Goal: Information Seeking & Learning: Compare options

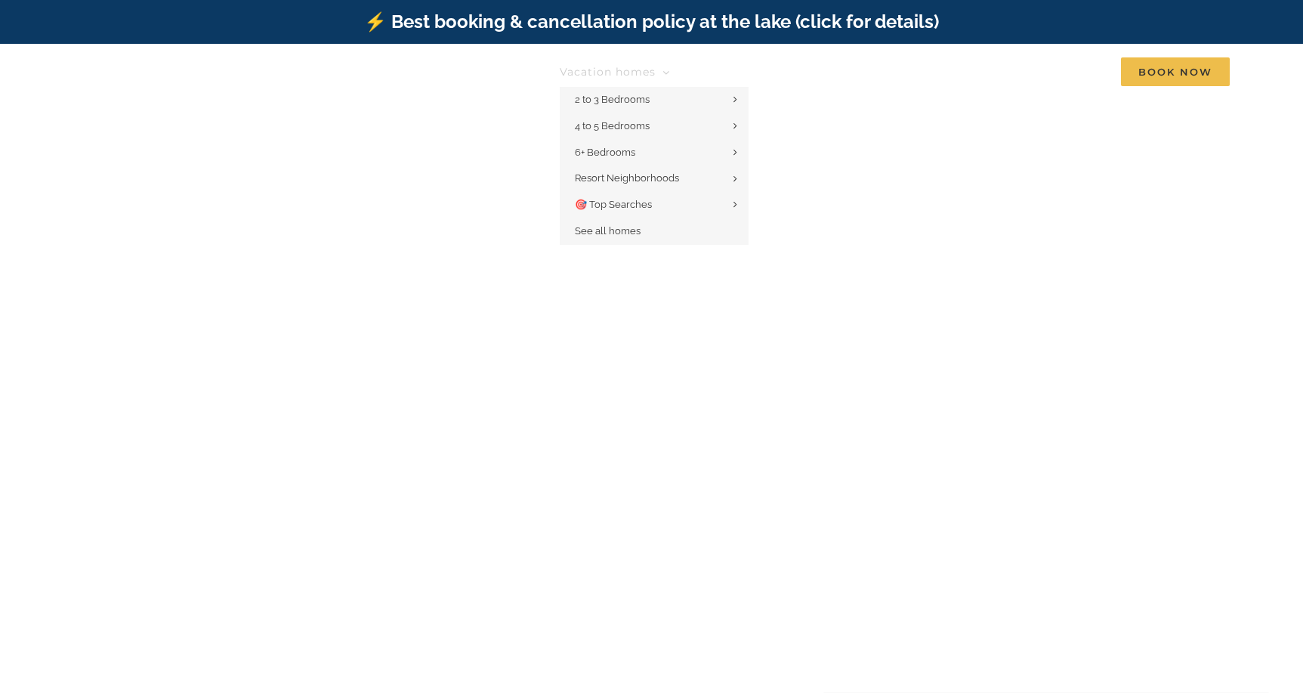
click at [635, 66] on span "Vacation homes" at bounding box center [608, 71] width 96 height 11
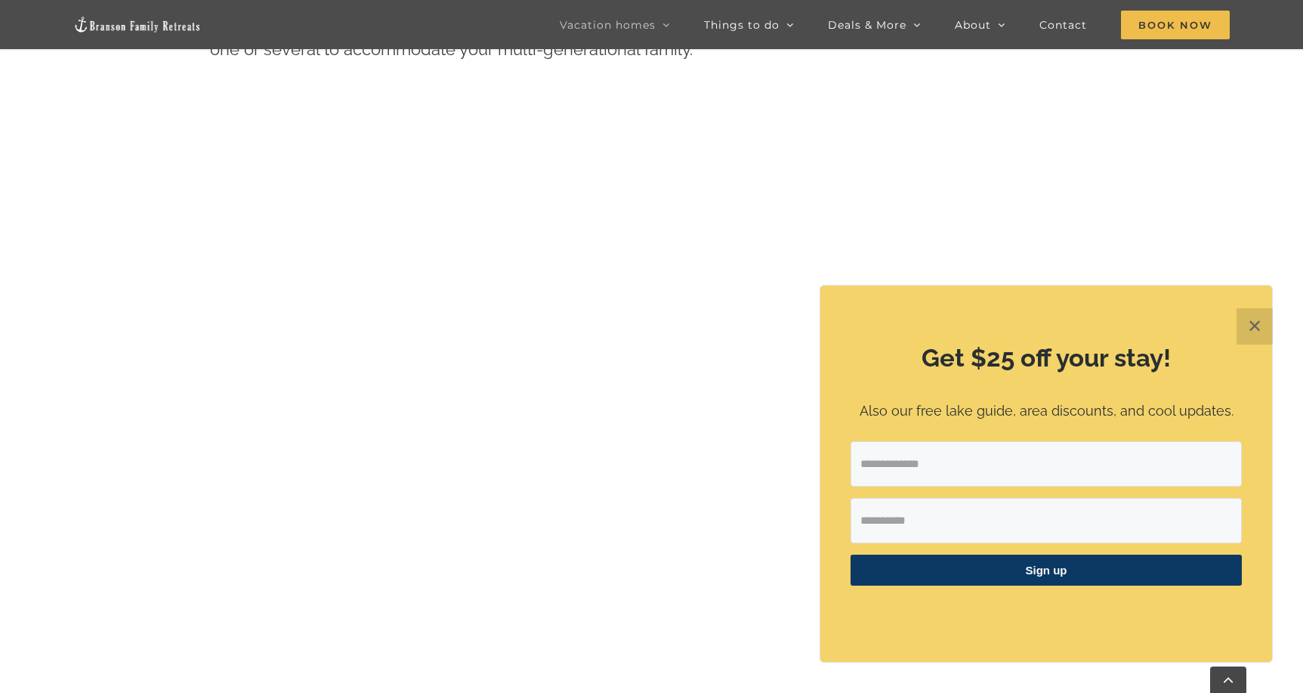
scroll to position [873, 0]
click at [1255, 329] on button "✕" at bounding box center [1255, 326] width 36 height 36
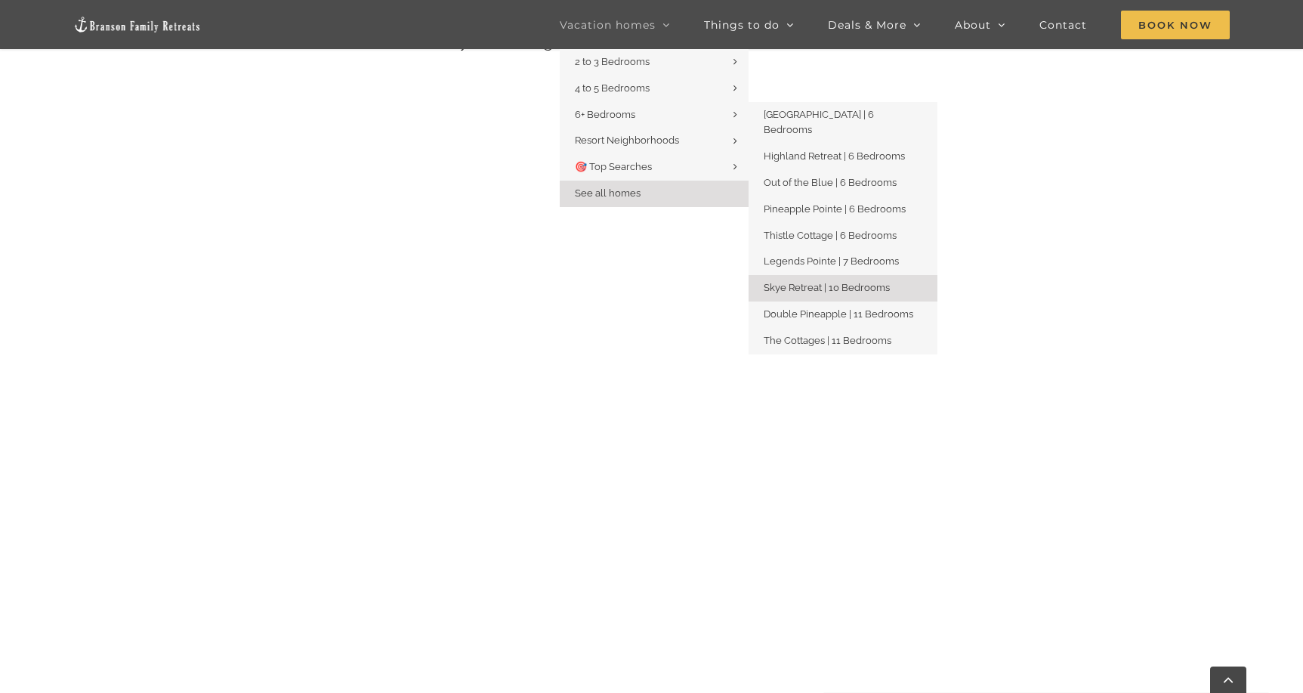
click at [813, 282] on span "Skye Retreat | 10 Bedrooms" at bounding box center [827, 287] width 126 height 11
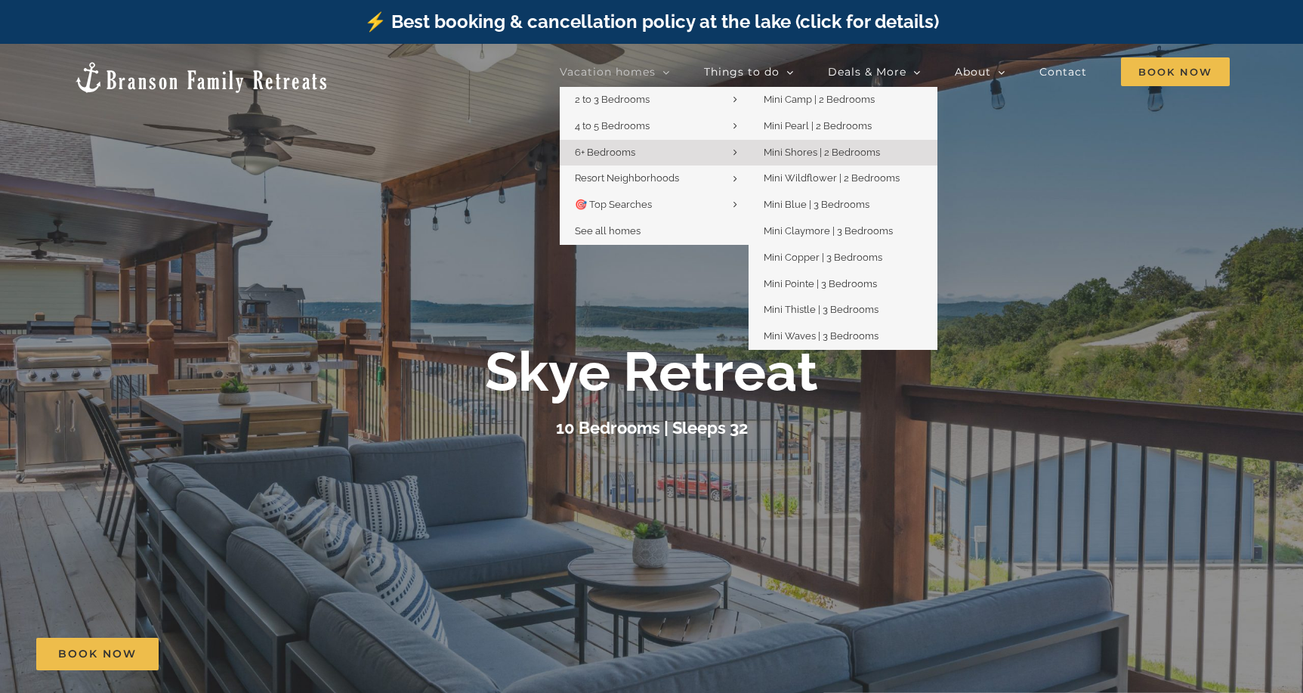
click at [802, 148] on span "Mini Shores | 2 Bedrooms" at bounding box center [822, 152] width 116 height 11
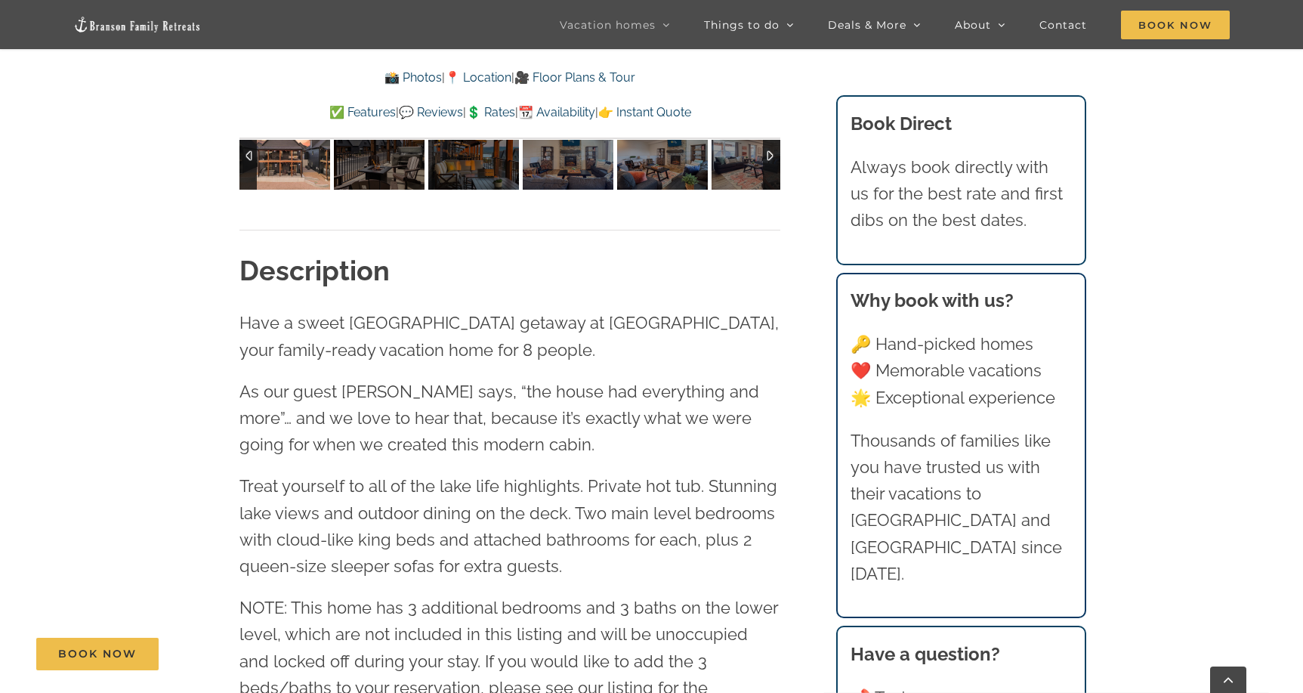
scroll to position [1383, 0]
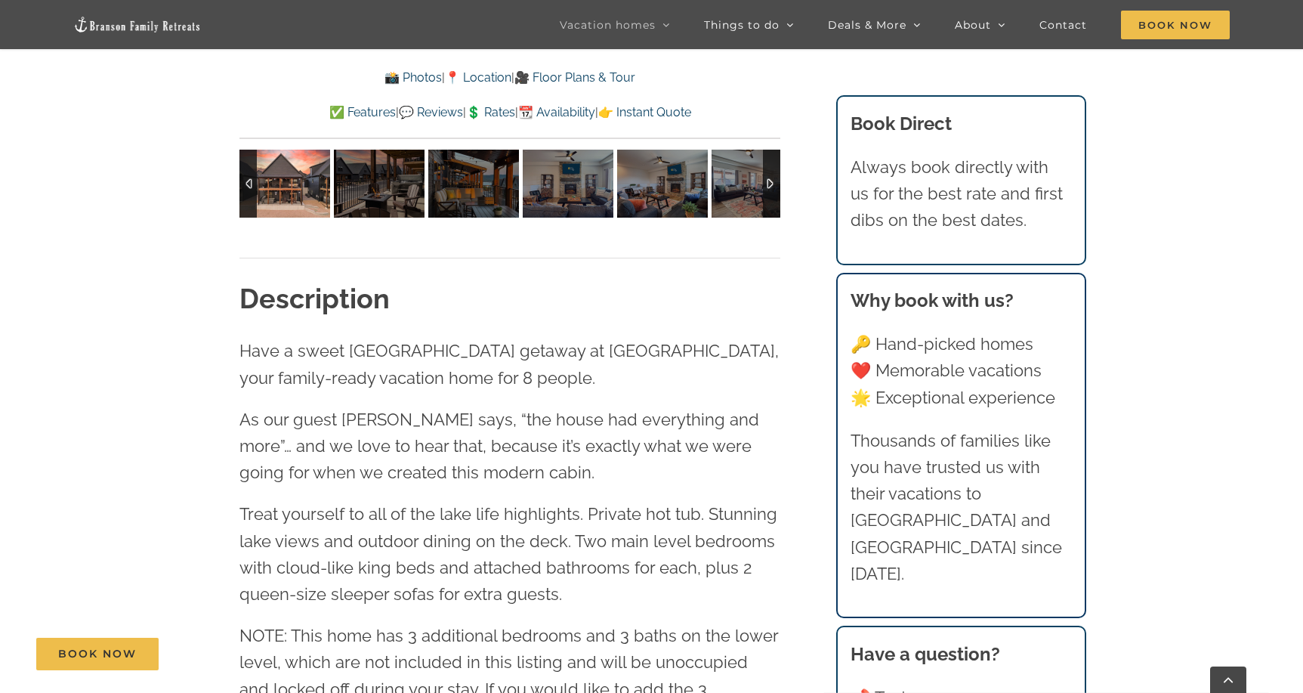
click at [299, 187] on img at bounding box center [285, 184] width 91 height 68
click at [389, 190] on img at bounding box center [379, 184] width 91 height 68
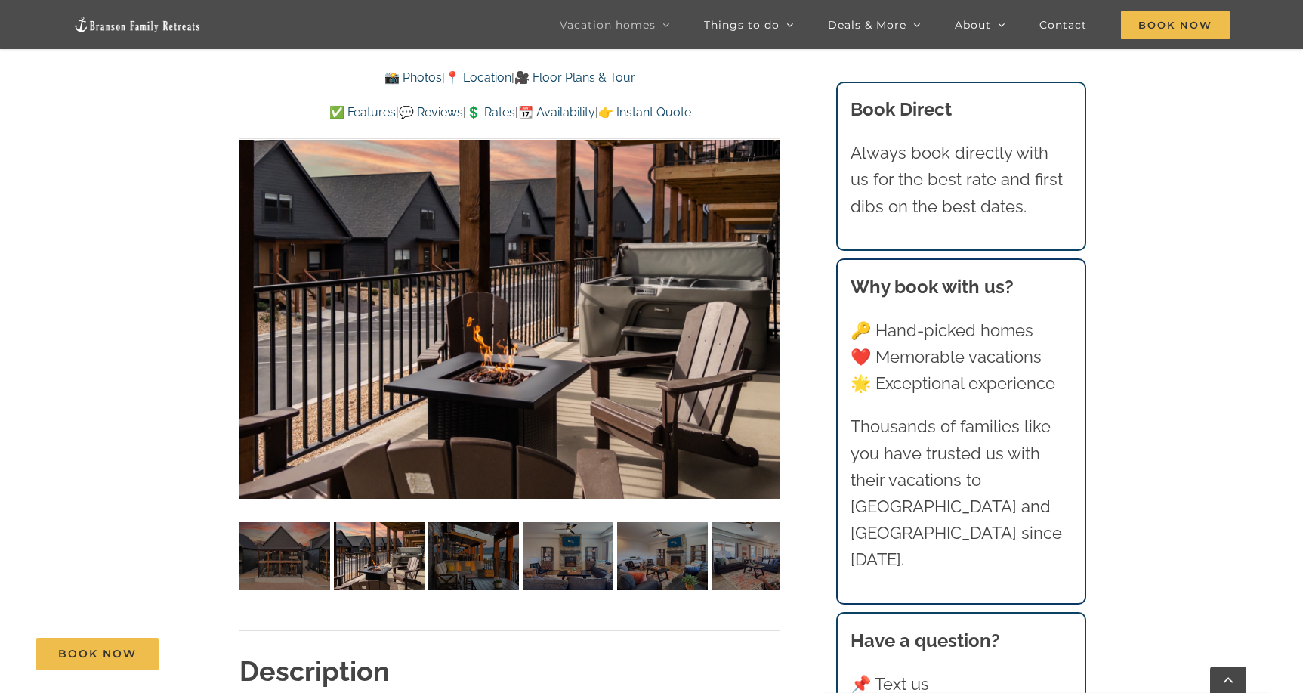
scroll to position [1012, 0]
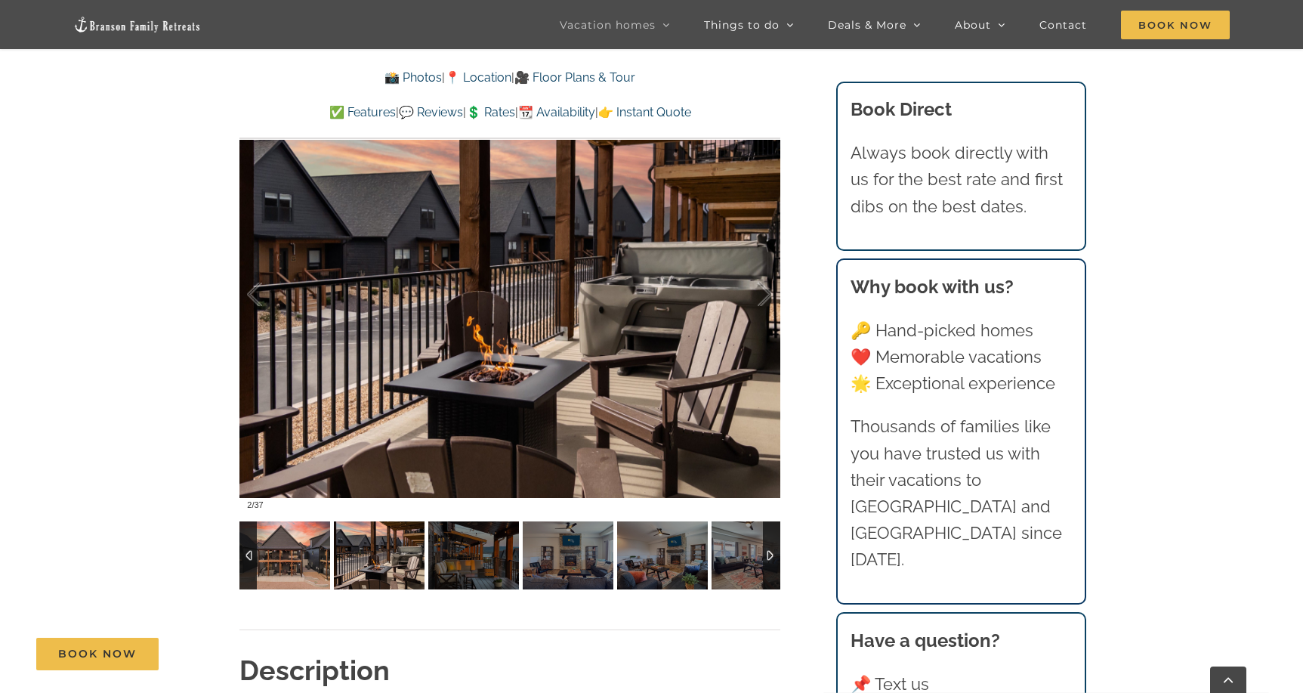
click at [284, 550] on img at bounding box center [285, 555] width 91 height 68
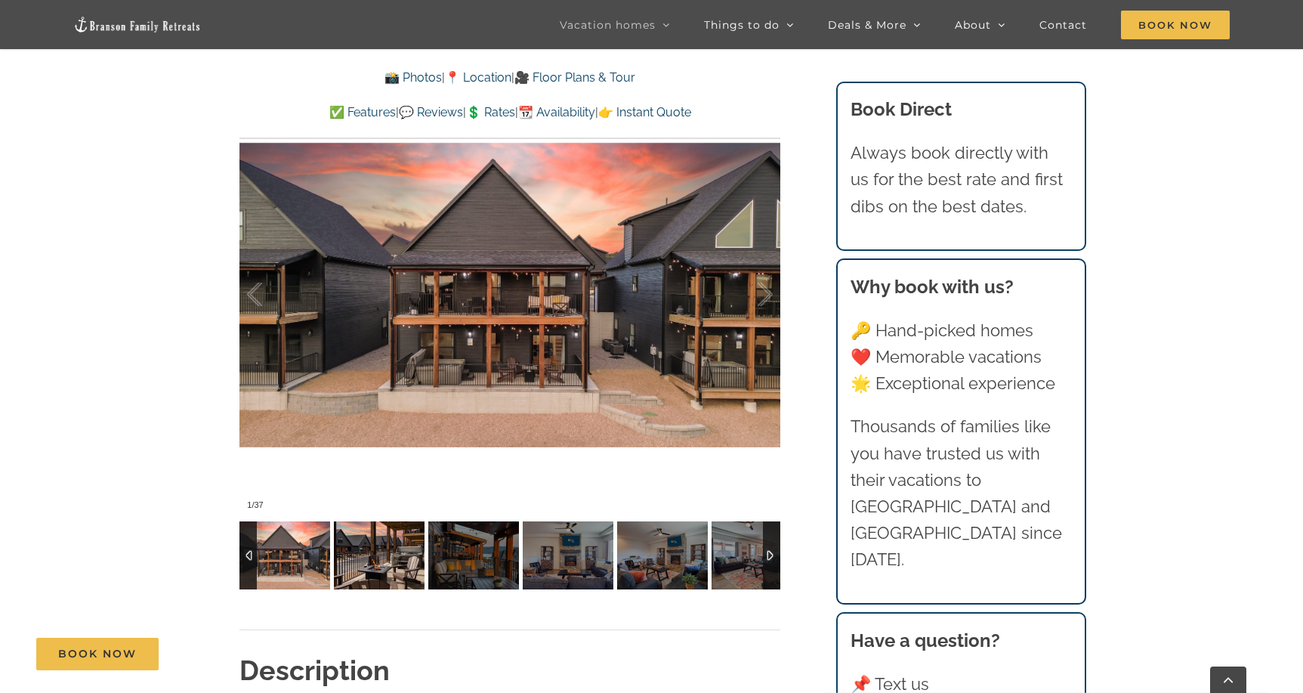
click at [373, 556] on img at bounding box center [379, 555] width 91 height 68
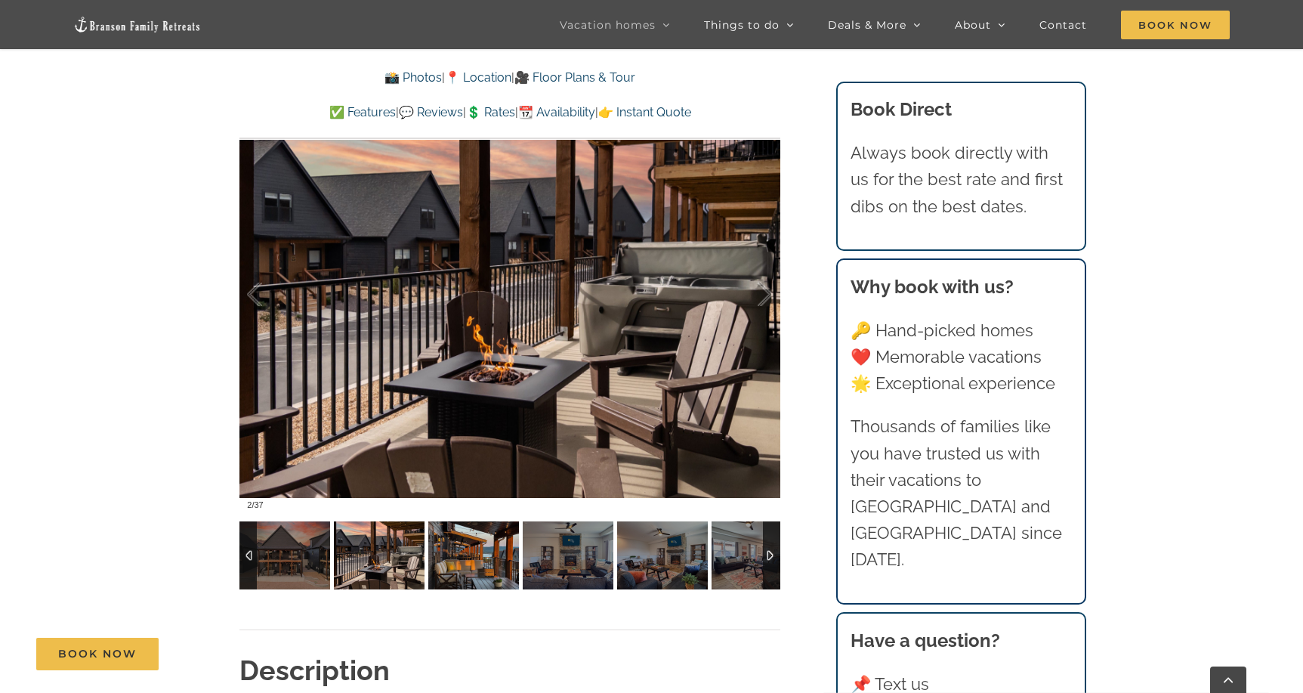
click at [478, 559] on img at bounding box center [473, 555] width 91 height 68
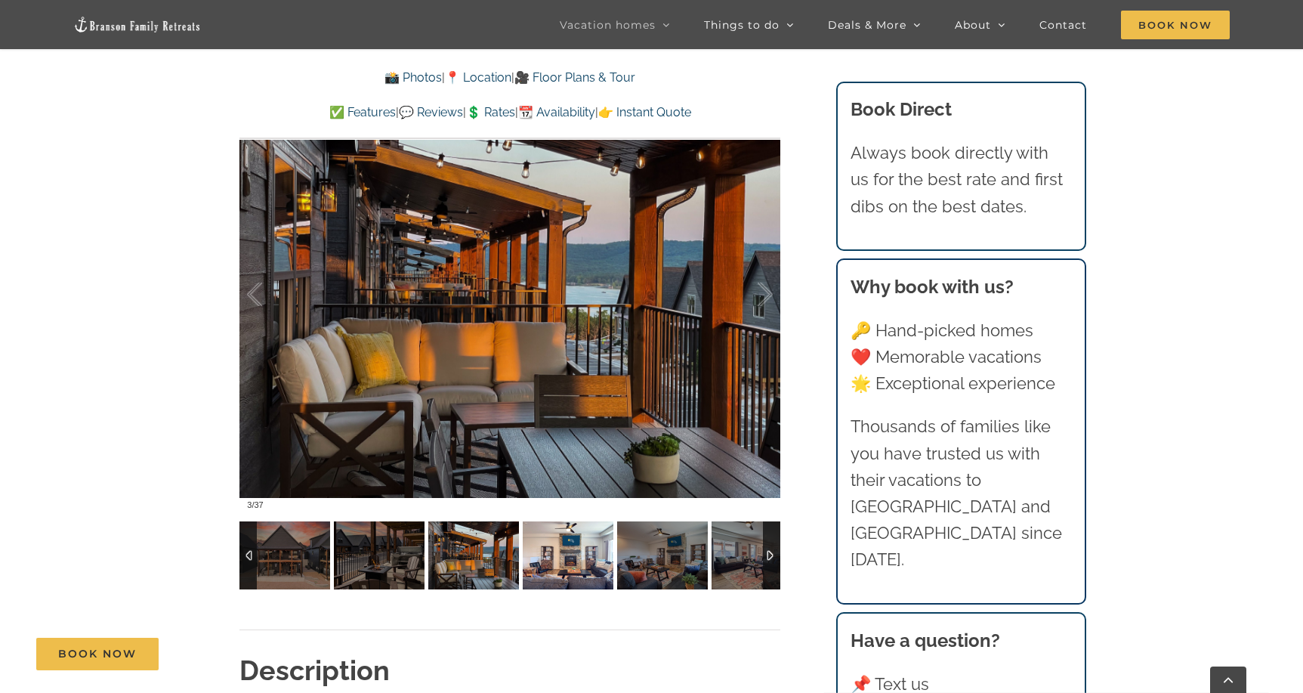
click at [536, 562] on img at bounding box center [568, 555] width 91 height 68
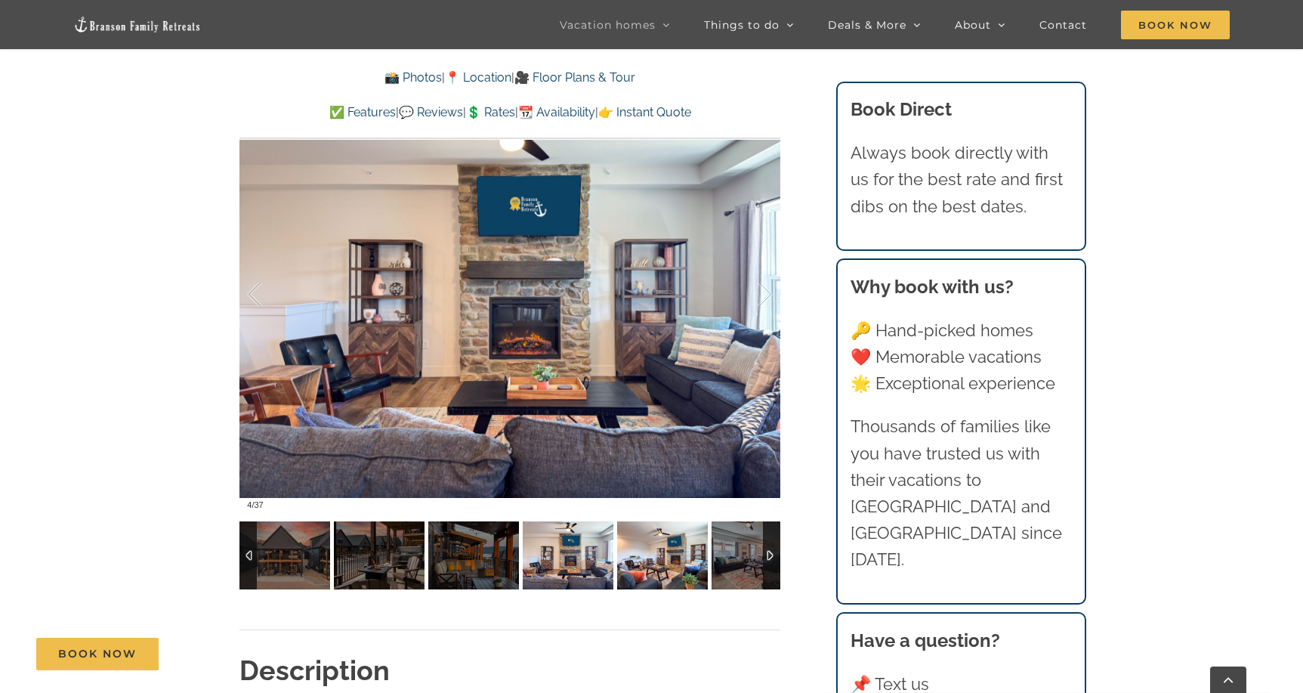
click at [694, 558] on img at bounding box center [662, 555] width 91 height 68
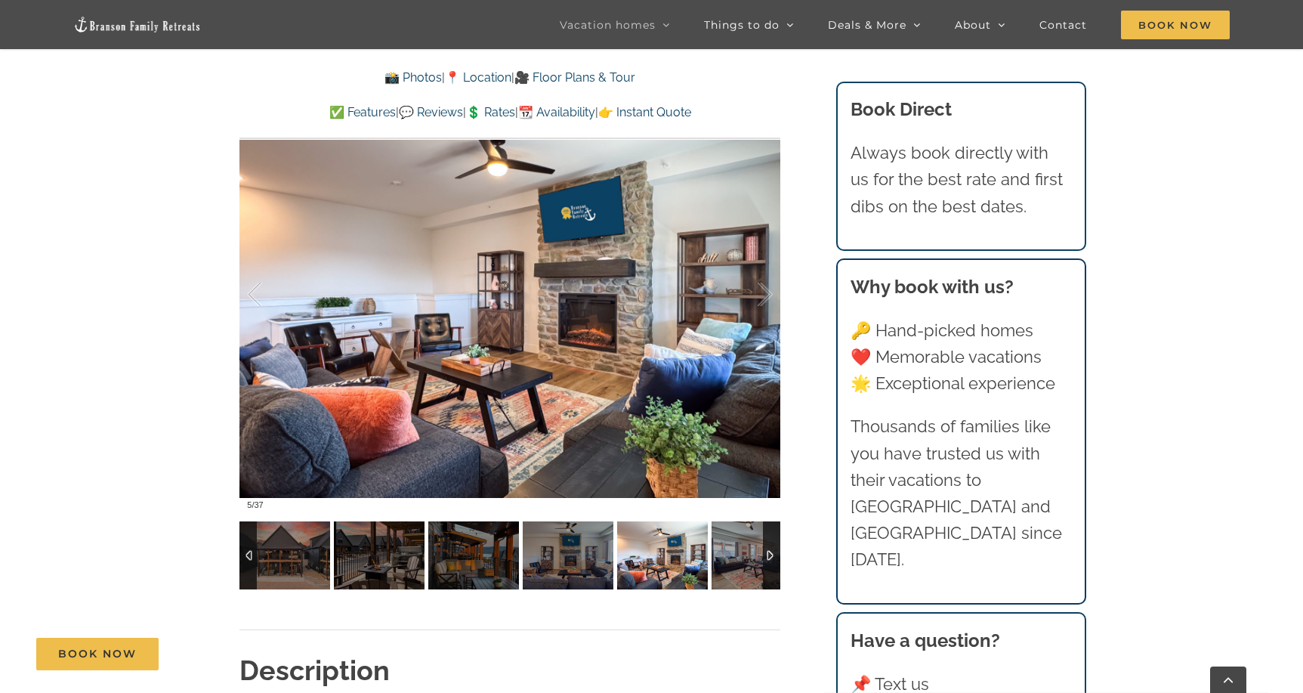
click at [776, 552] on div at bounding box center [771, 555] width 17 height 68
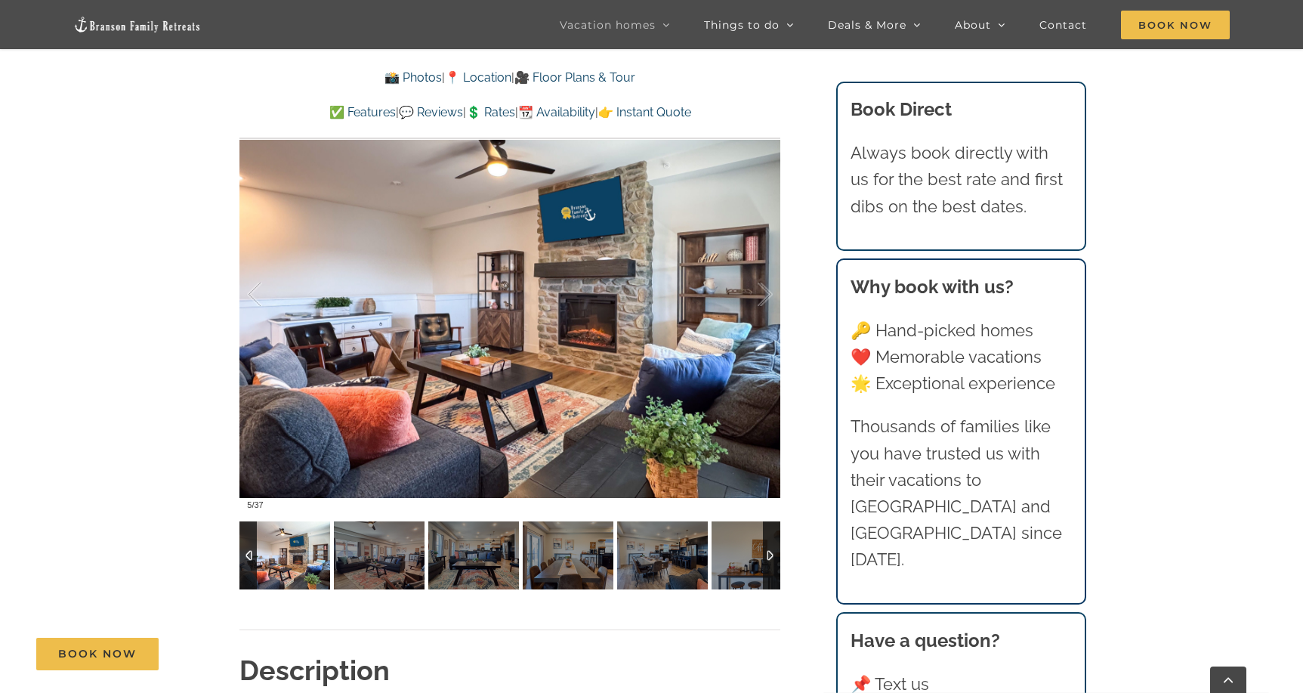
click at [775, 552] on div at bounding box center [771, 555] width 17 height 68
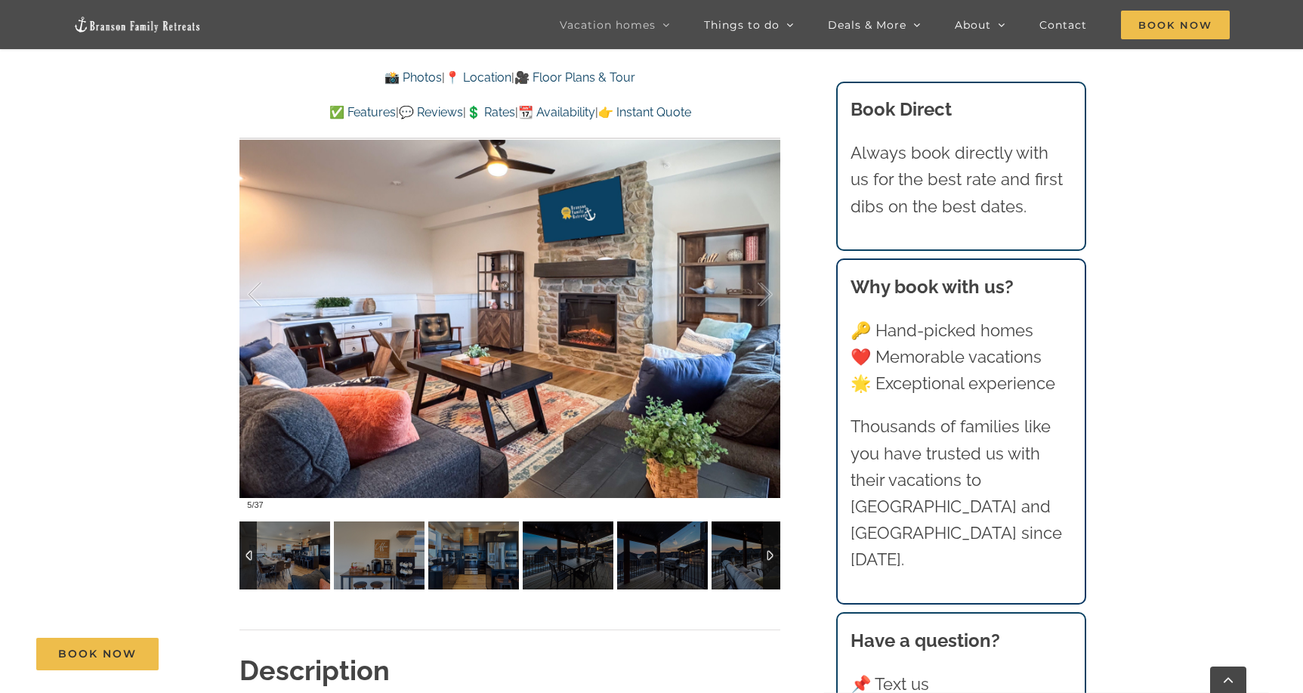
click at [775, 552] on div at bounding box center [771, 555] width 17 height 68
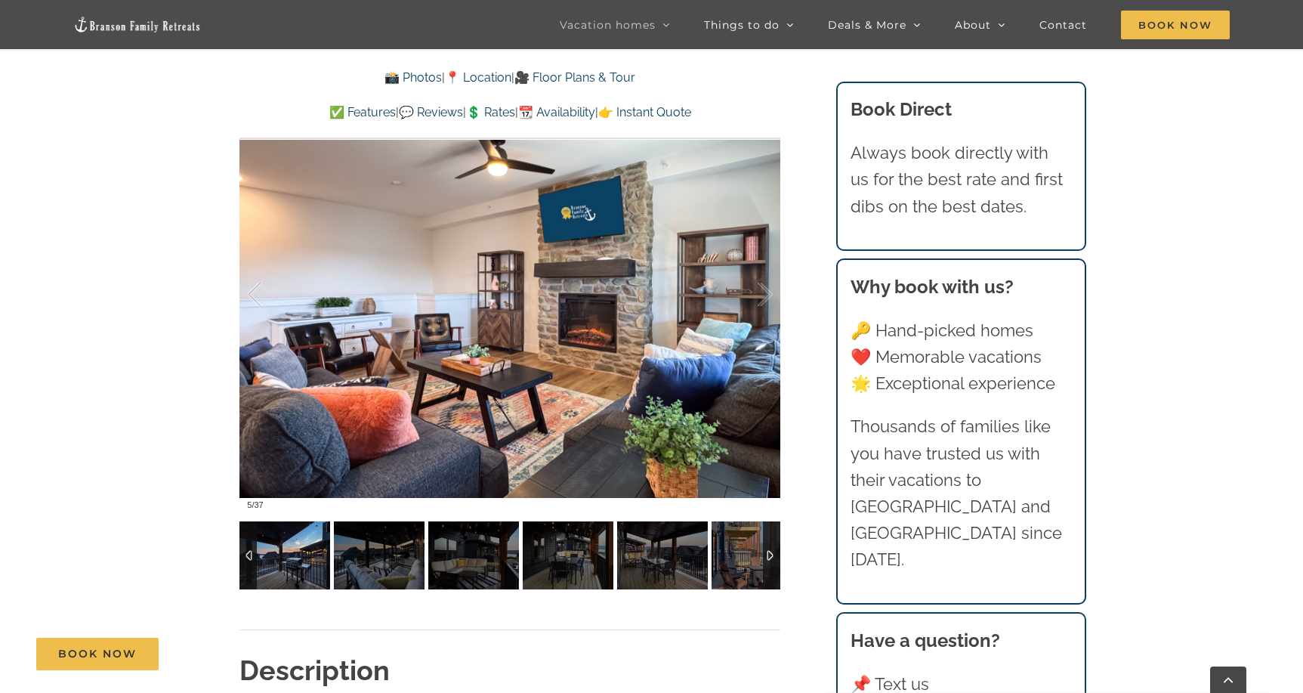
click at [290, 545] on img at bounding box center [285, 555] width 91 height 68
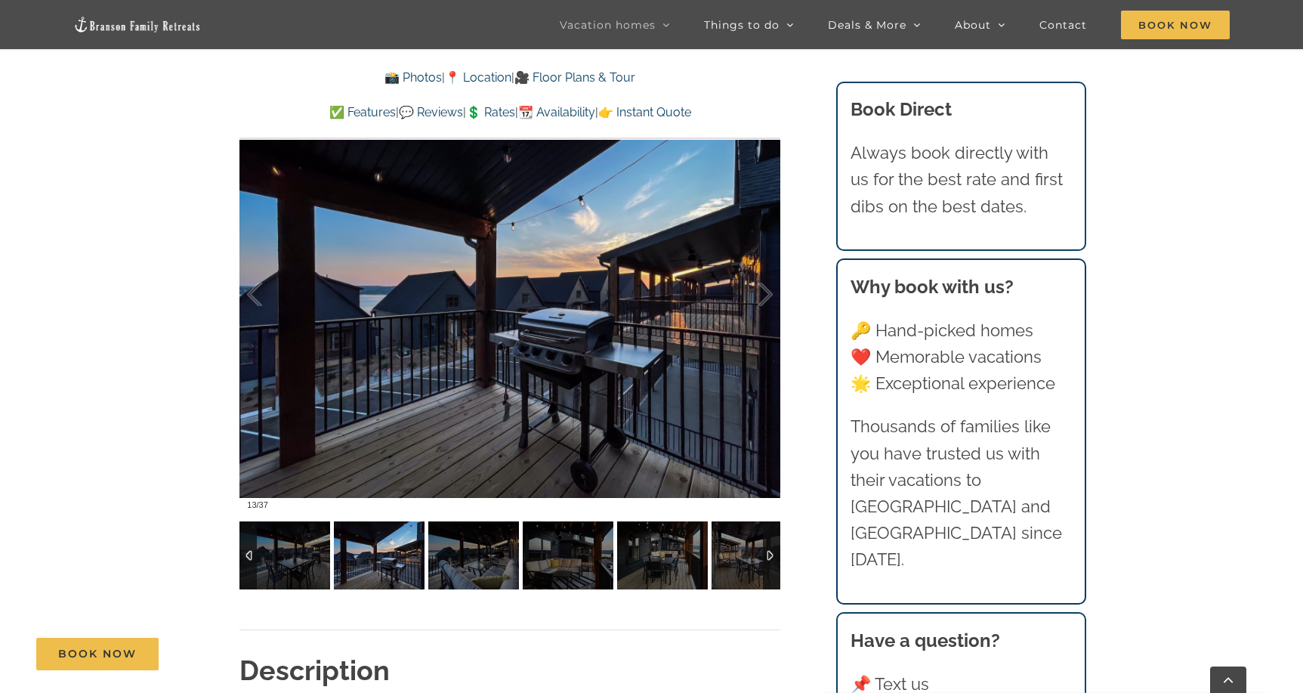
click at [396, 561] on img at bounding box center [379, 555] width 91 height 68
click at [467, 560] on img at bounding box center [473, 555] width 91 height 68
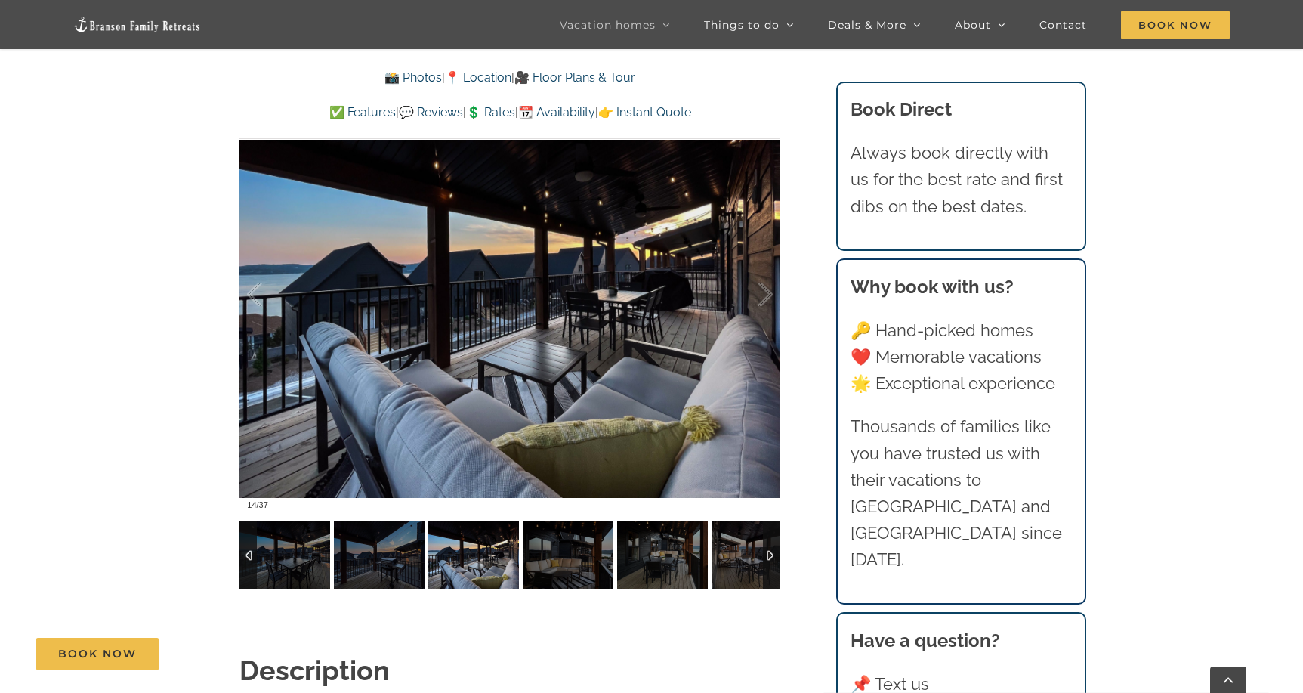
click at [521, 561] on div at bounding box center [948, 555] width 3494 height 68
click at [589, 562] on img at bounding box center [568, 555] width 91 height 68
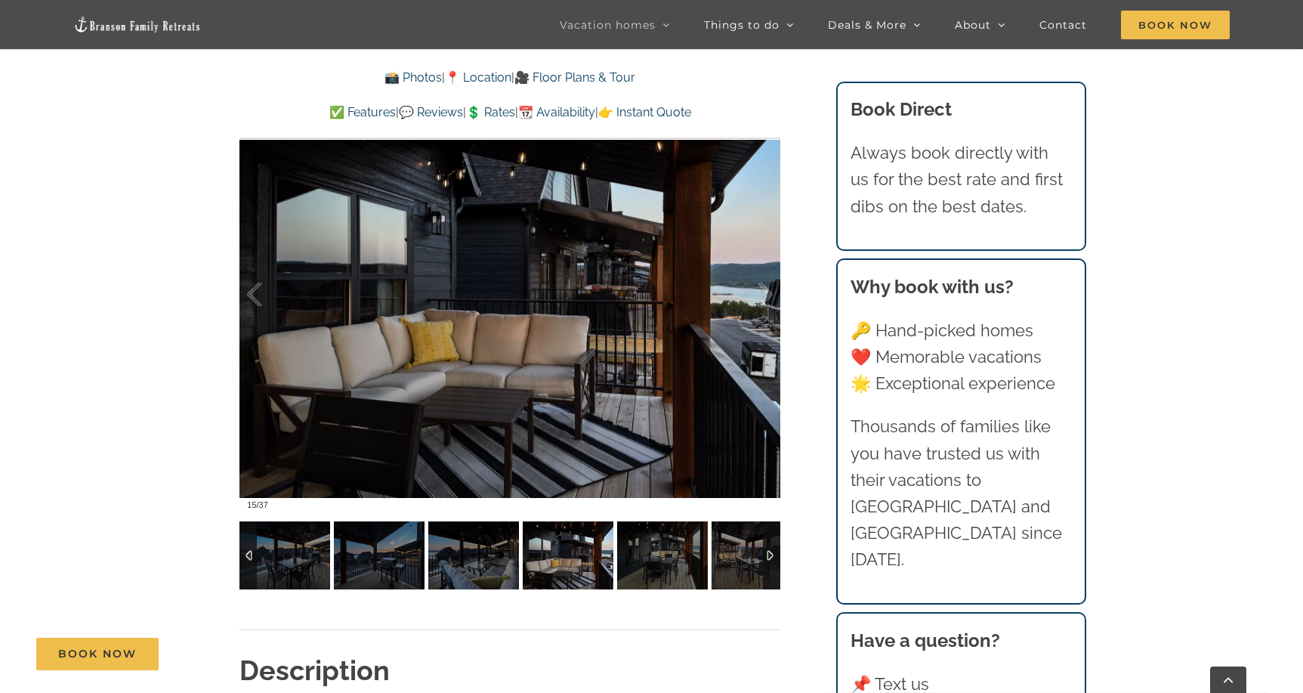
click at [595, 562] on img at bounding box center [568, 555] width 91 height 68
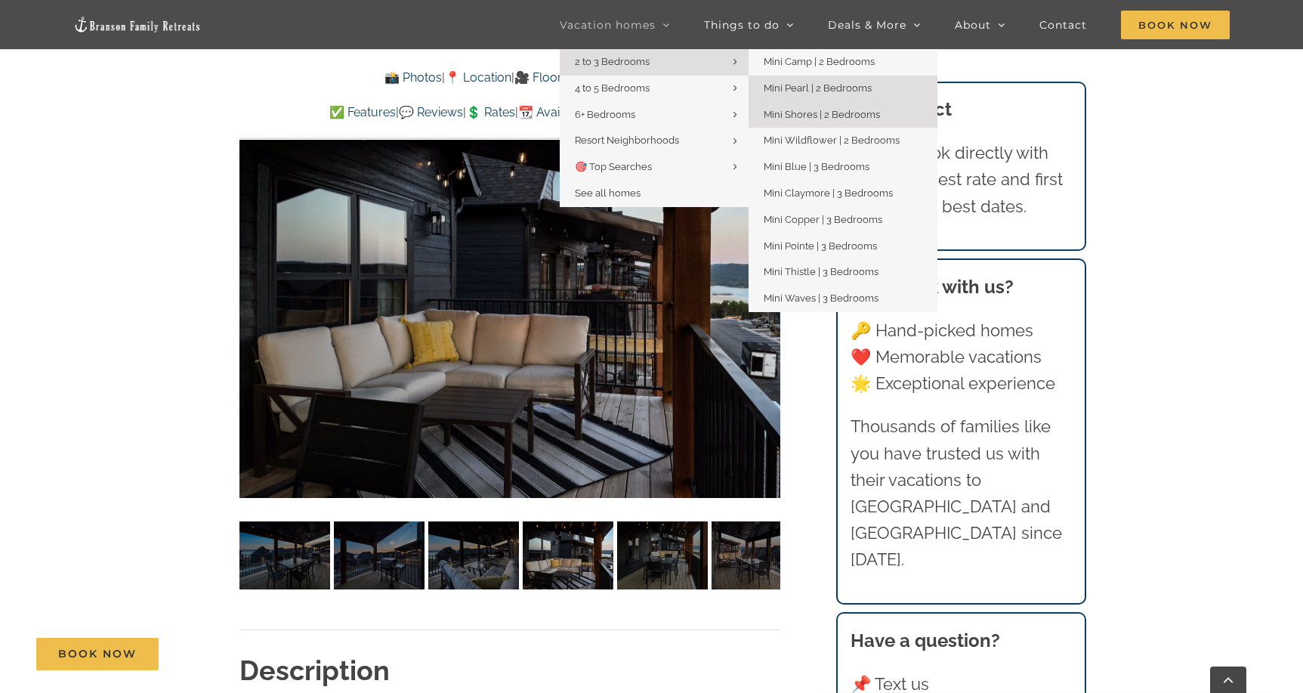
click at [819, 83] on span "Mini Pearl | 2 Bedrooms" at bounding box center [818, 87] width 108 height 11
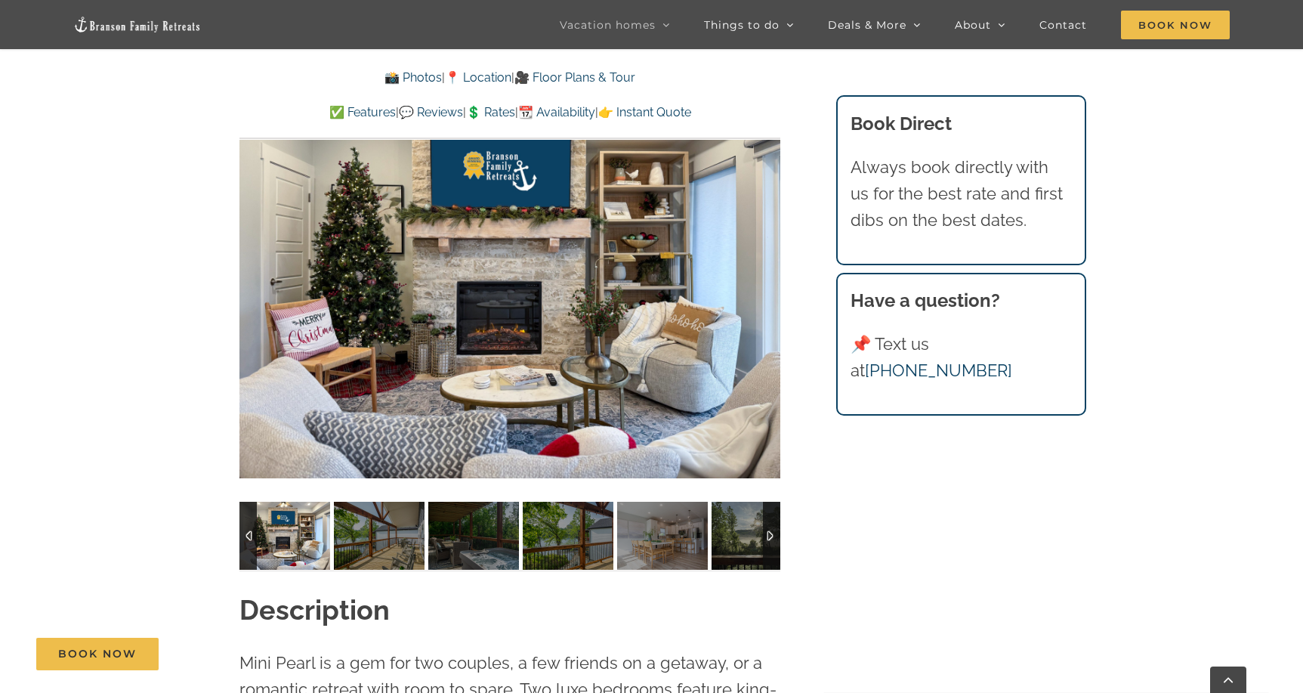
scroll to position [1117, 0]
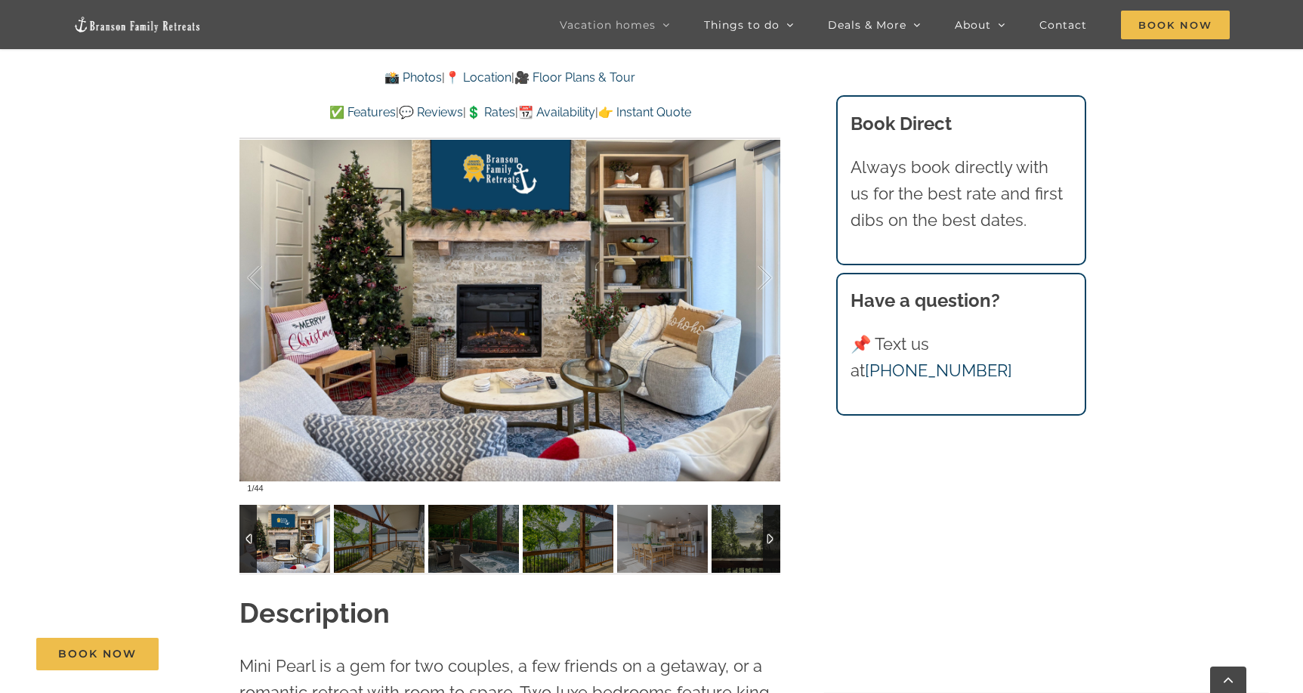
click at [309, 524] on img at bounding box center [285, 539] width 91 height 68
click at [395, 528] on img at bounding box center [379, 539] width 91 height 68
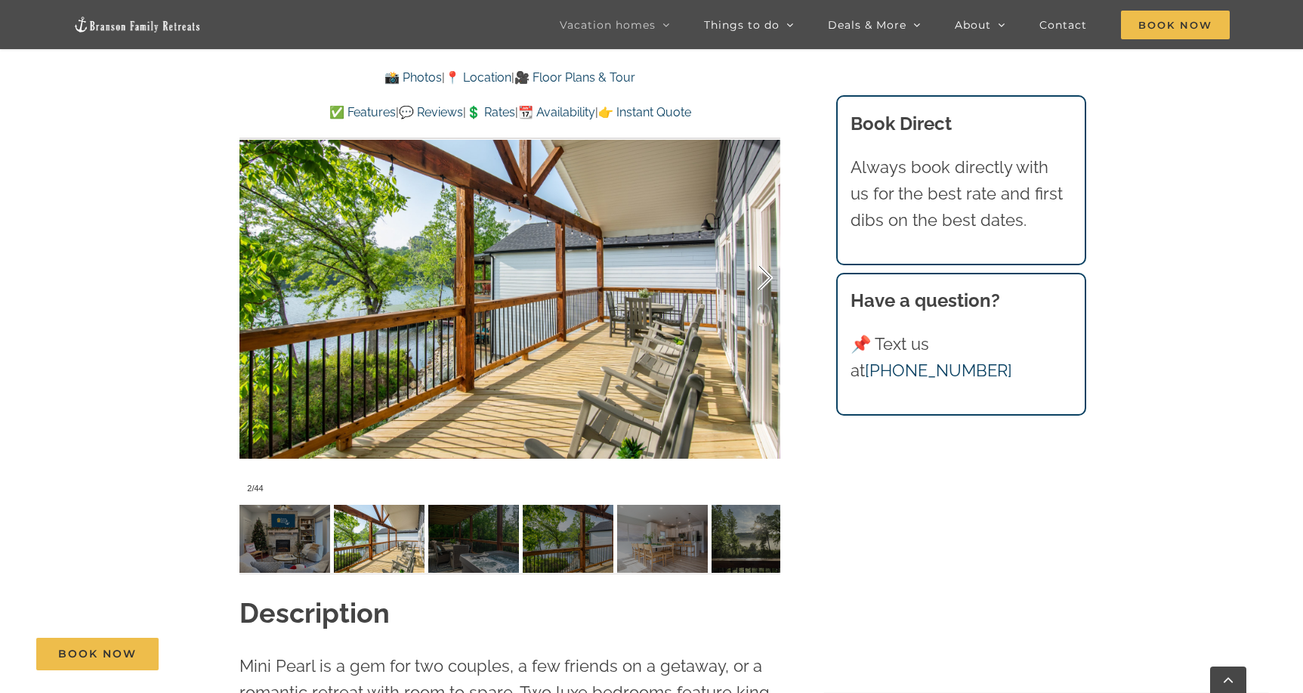
click at [765, 283] on div at bounding box center [749, 278] width 47 height 94
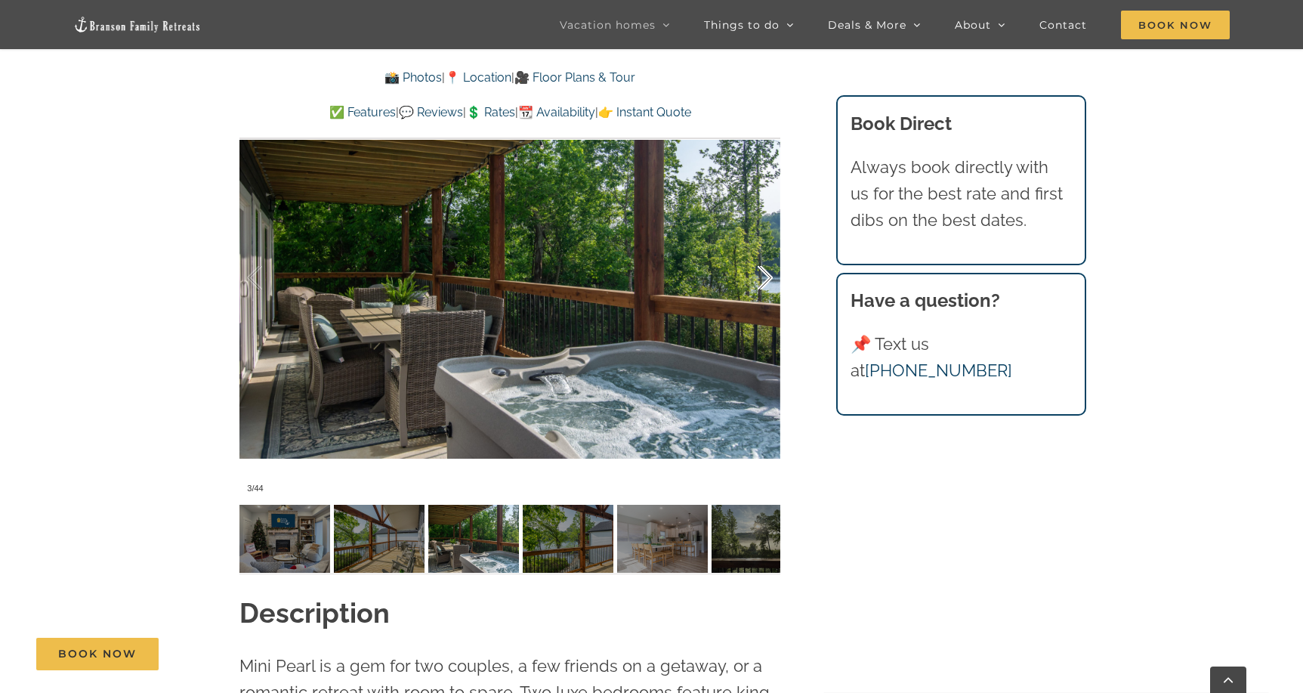
click at [765, 283] on div at bounding box center [749, 278] width 47 height 94
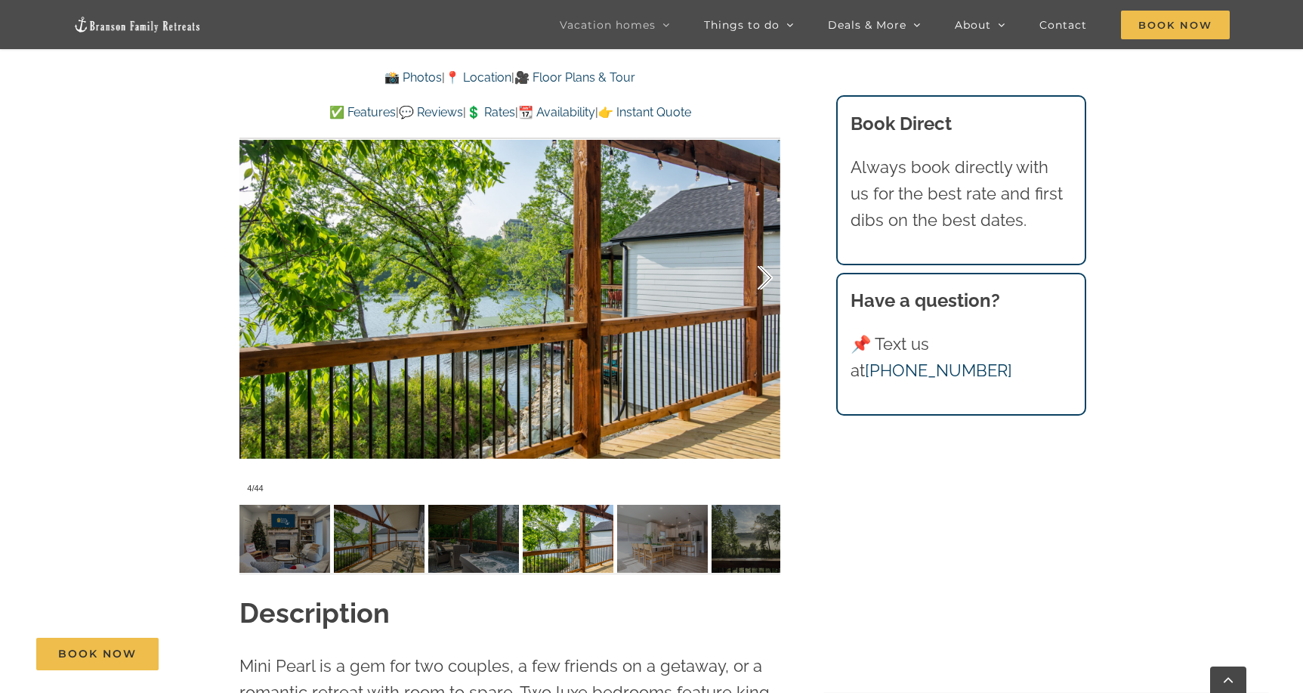
click at [765, 283] on div at bounding box center [749, 278] width 47 height 94
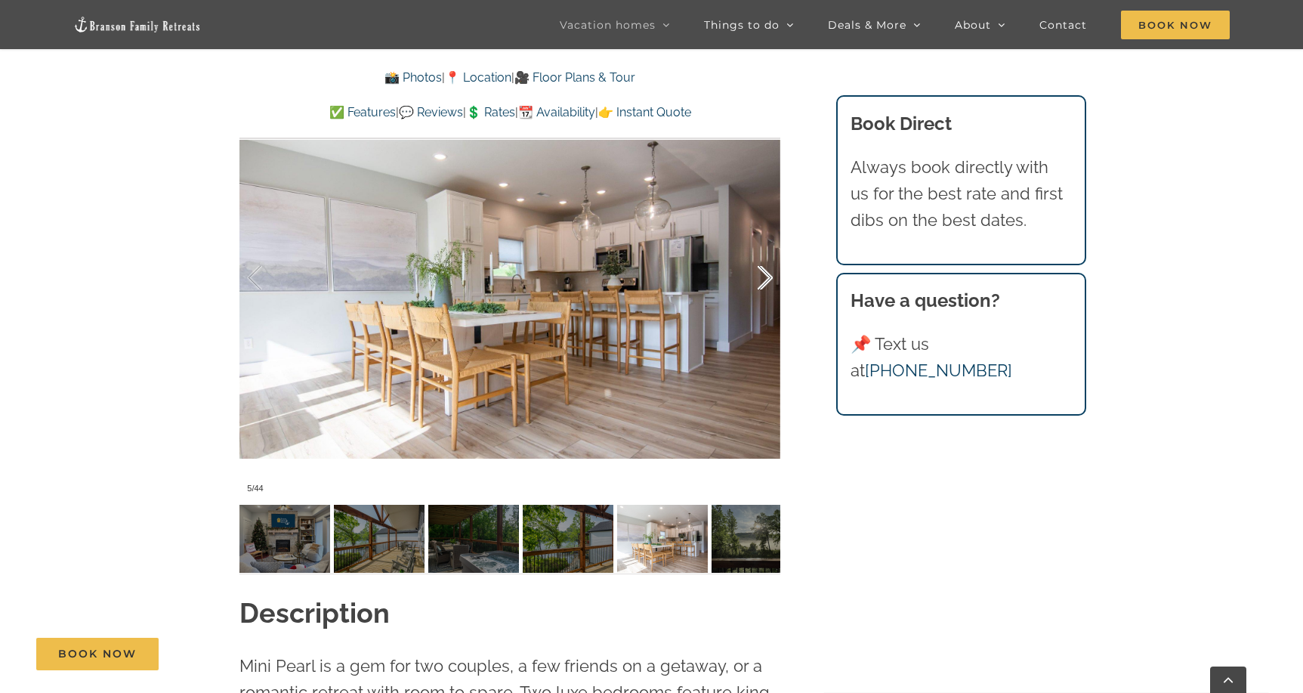
click at [765, 283] on div at bounding box center [749, 278] width 47 height 94
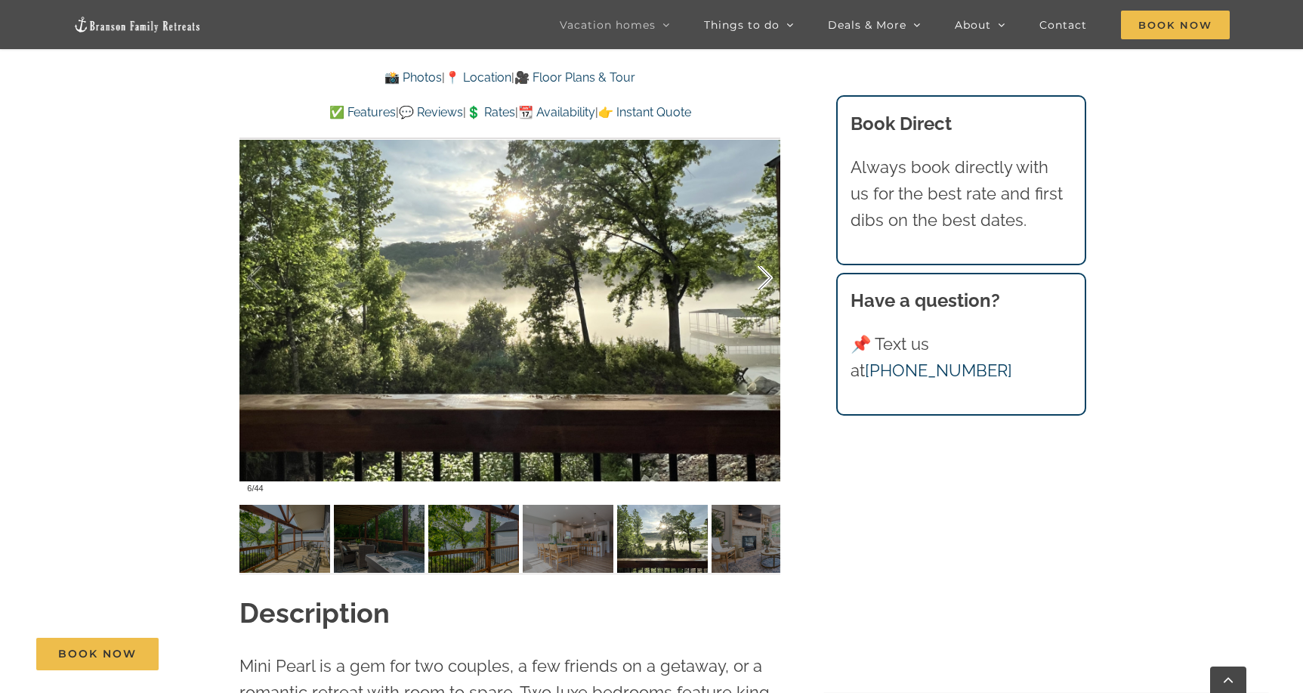
click at [765, 283] on div at bounding box center [749, 278] width 47 height 94
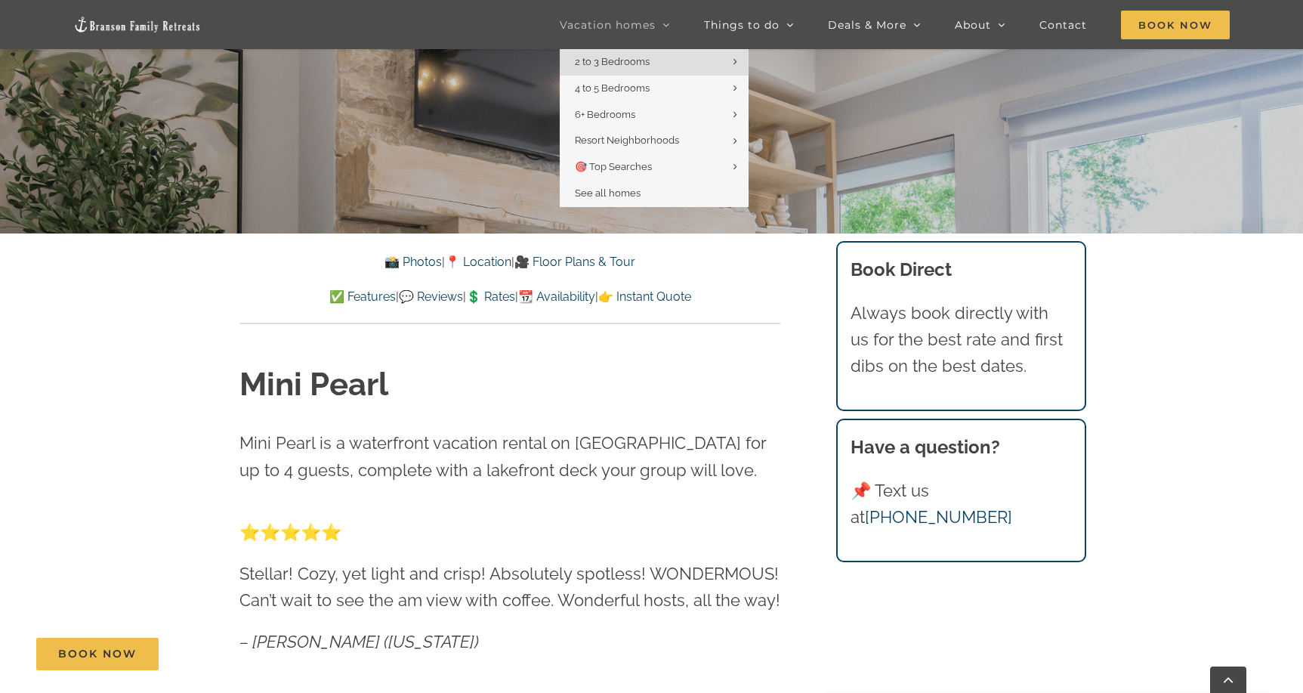
scroll to position [502, 0]
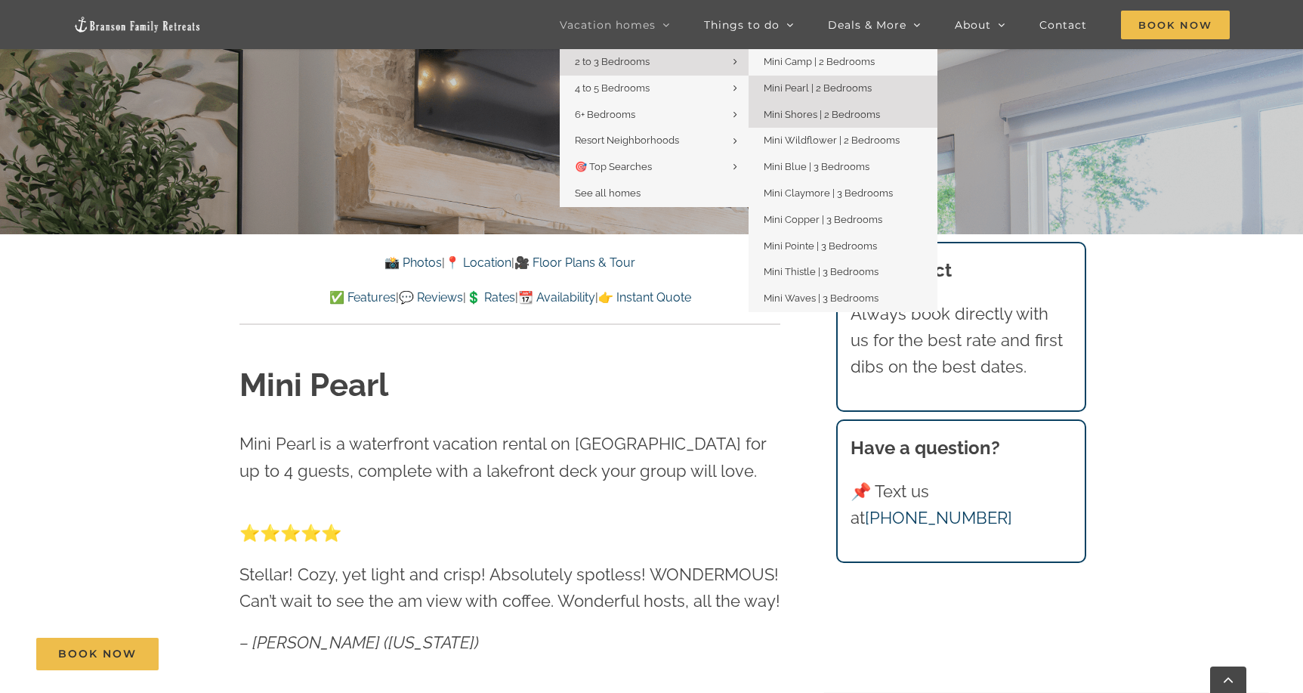
click at [807, 117] on span "Mini Shores | 2 Bedrooms" at bounding box center [822, 114] width 116 height 11
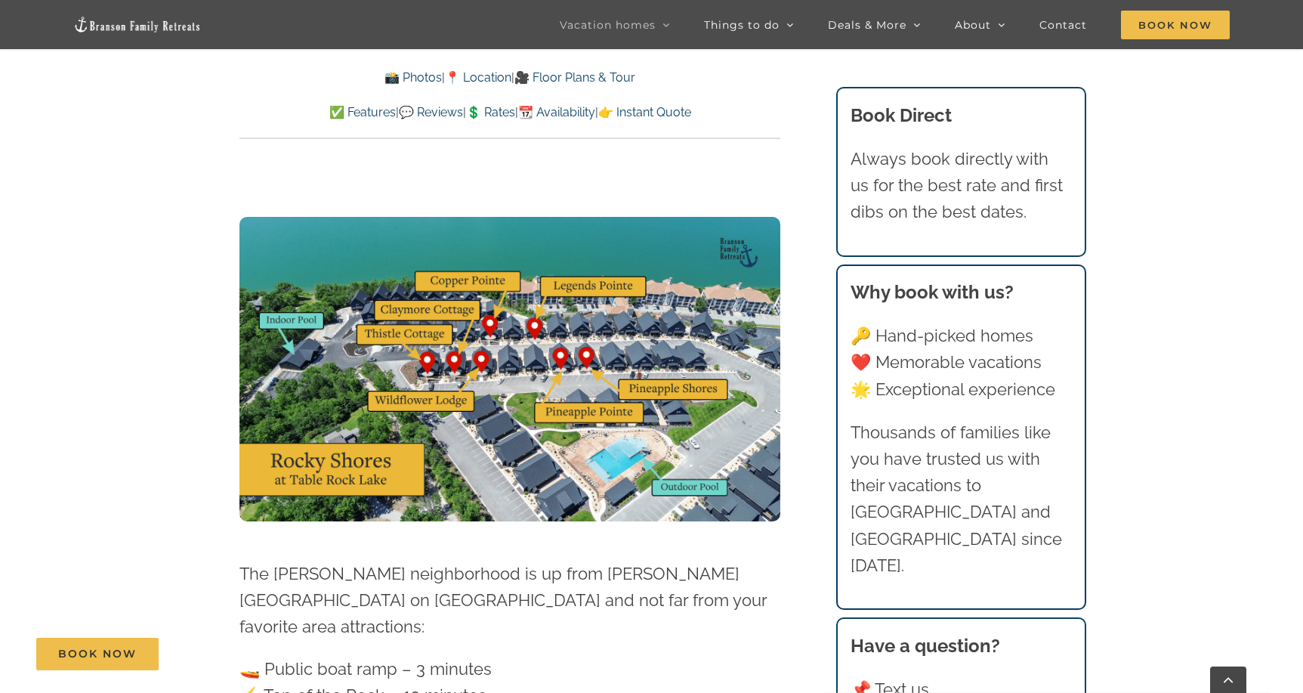
scroll to position [3815, 0]
